Goal: Navigation & Orientation: Find specific page/section

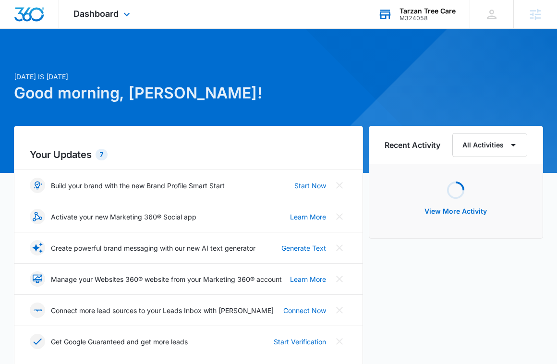
click at [423, 15] on div "M324058" at bounding box center [427, 18] width 56 height 7
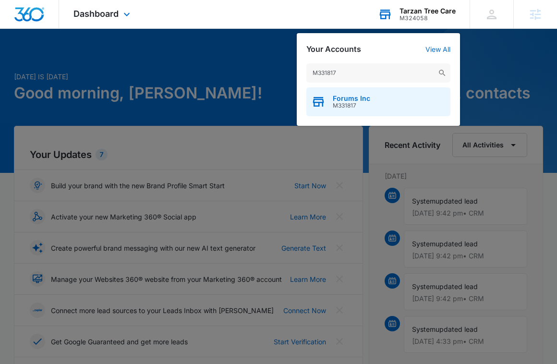
type input "M331817"
click at [360, 96] on span "Forums Inc" at bounding box center [351, 99] width 37 height 8
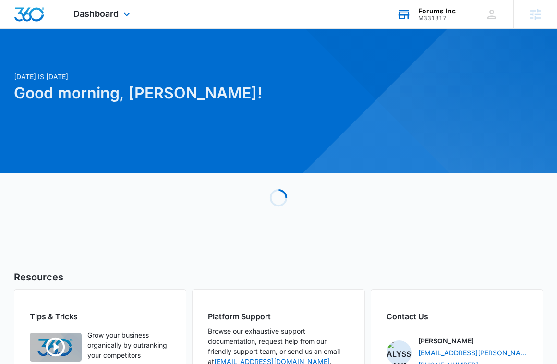
click at [123, 21] on div "Dashboard Apps Reputation Websites Forms CRM Email Social Shop Content Ads Inte…" at bounding box center [103, 14] width 88 height 28
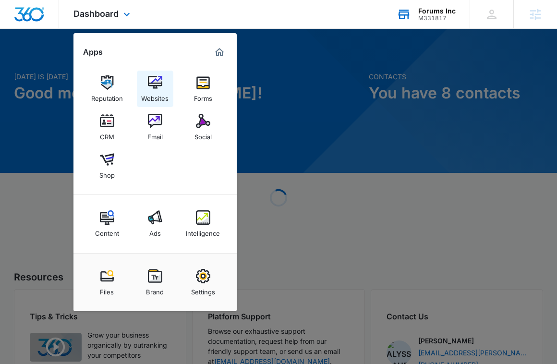
click at [161, 79] on img at bounding box center [155, 82] width 14 height 14
